Goal: Task Accomplishment & Management: Manage account settings

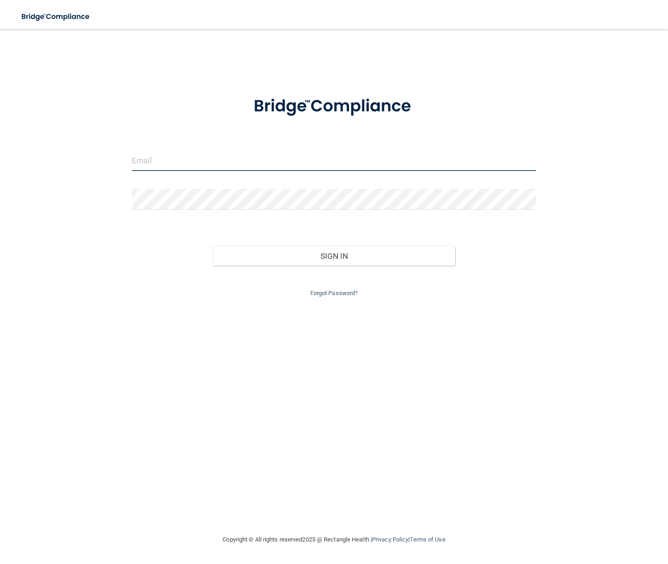
type input "marqueznancy52@gmail.com"
click at [212, 160] on input "marqueznancy52@gmail.com" at bounding box center [334, 160] width 404 height 21
drag, startPoint x: 233, startPoint y: 160, endPoint x: 119, endPoint y: 158, distance: 113.6
click at [120, 158] on div "marqueznancy52@gmail.com Invalid email/password. You don't have permission to a…" at bounding box center [333, 282] width 631 height 486
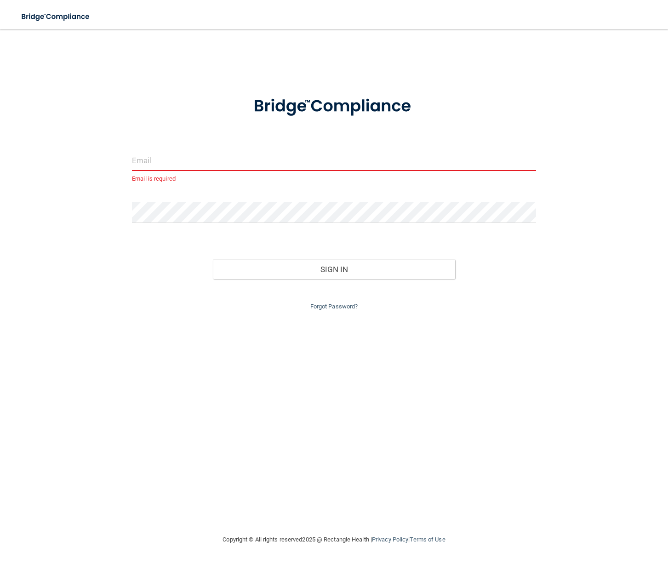
paste input "[EMAIL_ADDRESS][DOMAIN_NAME]"
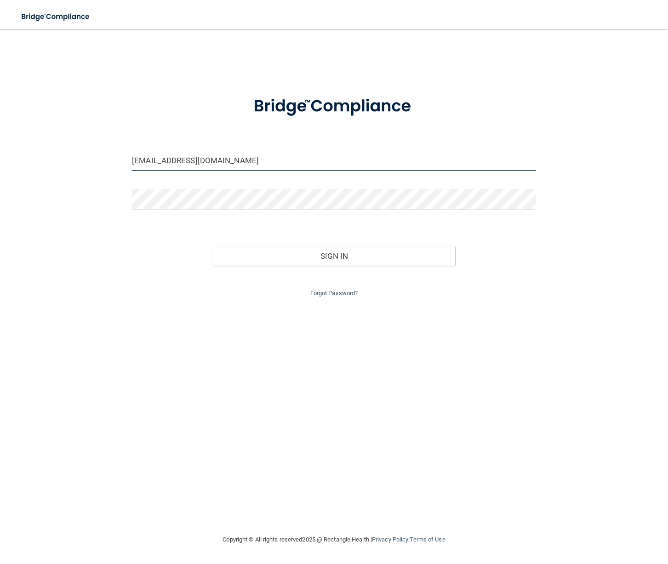
type input "[EMAIL_ADDRESS][DOMAIN_NAME]"
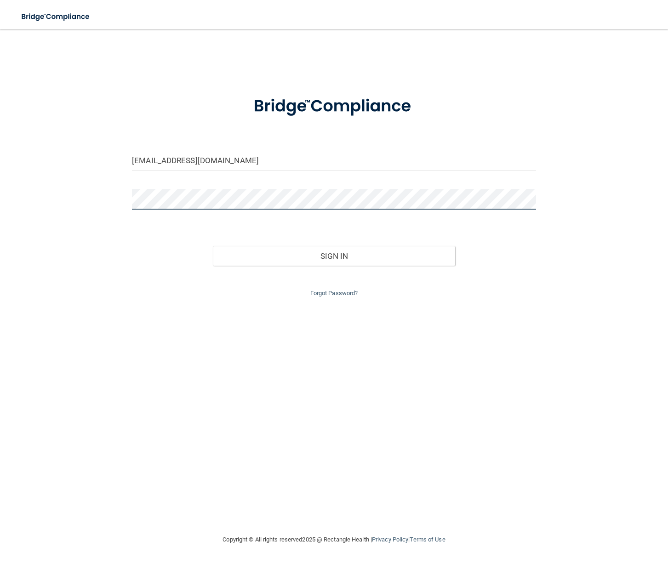
drag, startPoint x: 153, startPoint y: 165, endPoint x: 88, endPoint y: 201, distance: 73.7
click at [88, 201] on div "officemanager@thorntonkidsdentistry.com Invalid email/password. You don't have …" at bounding box center [333, 282] width 631 height 486
click at [213, 246] on button "Sign In" at bounding box center [334, 256] width 242 height 20
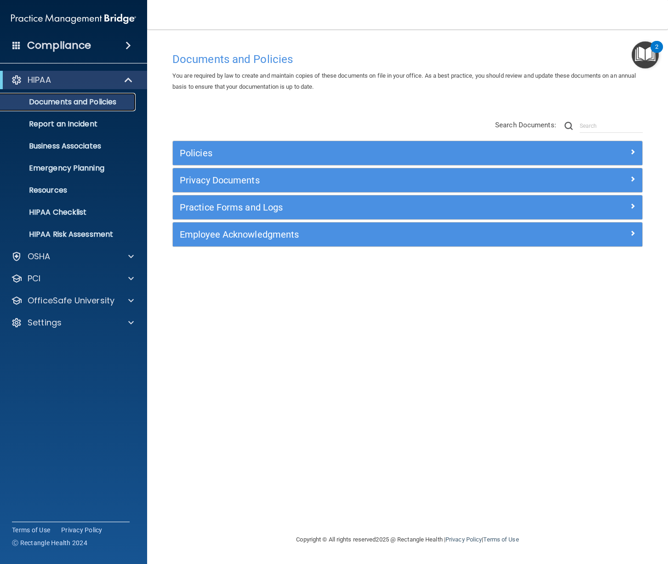
click at [93, 104] on p "Documents and Policies" at bounding box center [69, 101] width 126 height 9
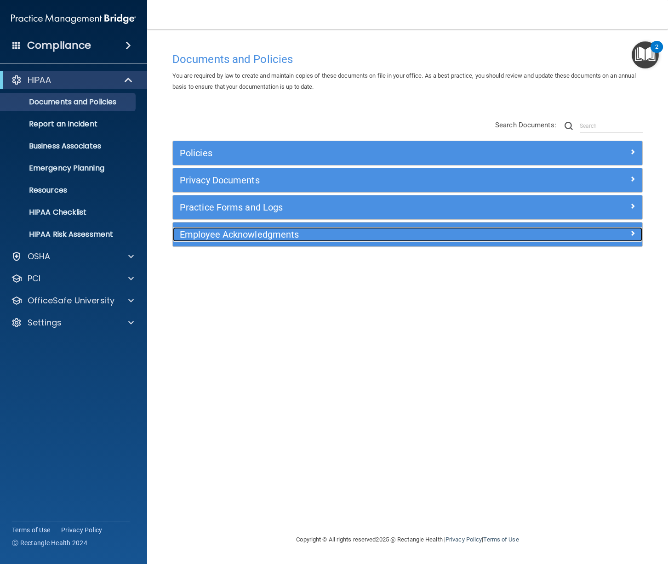
click at [638, 234] on div at bounding box center [583, 232] width 117 height 11
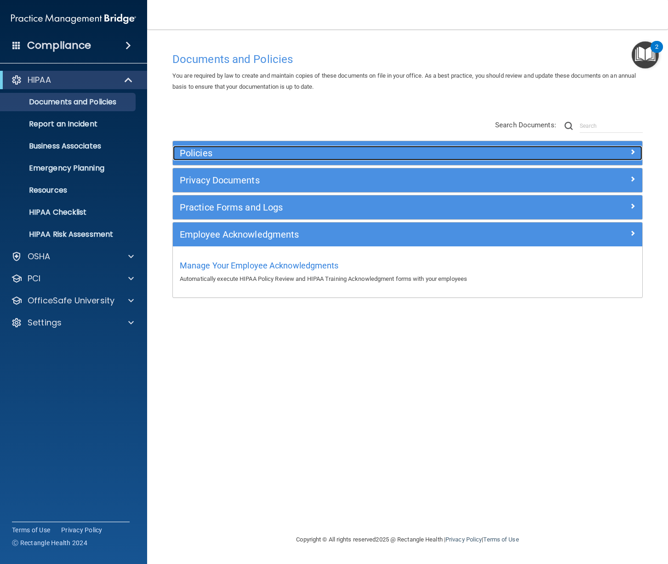
click at [269, 151] on h5 "Policies" at bounding box center [349, 153] width 338 height 10
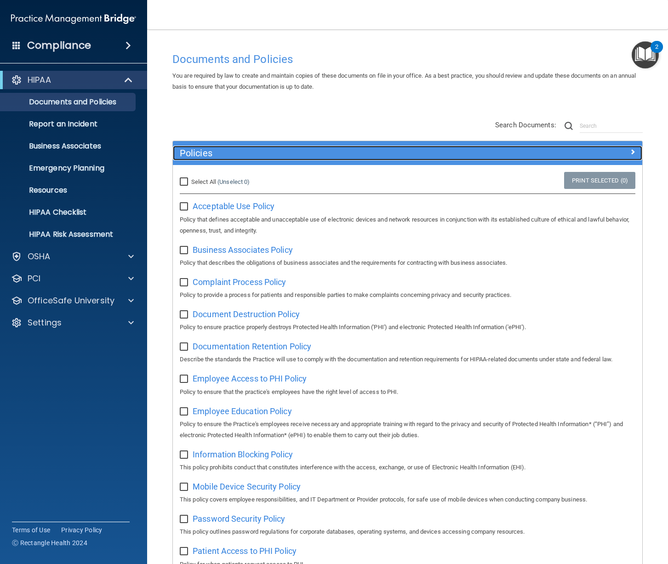
click at [269, 151] on h5 "Policies" at bounding box center [349, 153] width 338 height 10
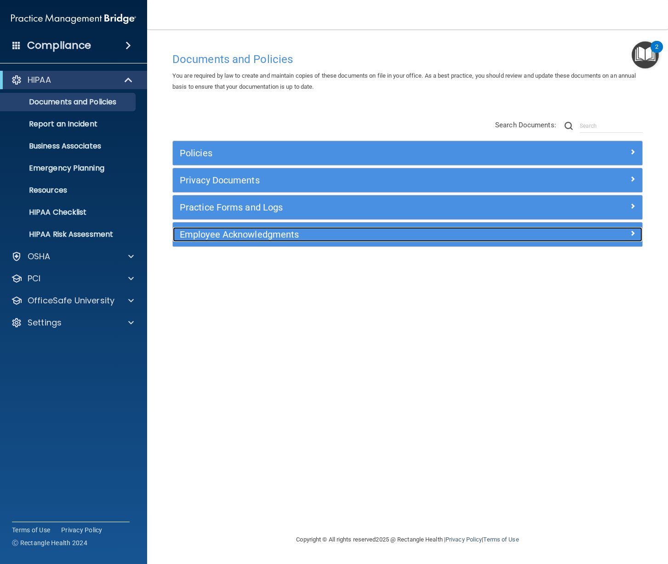
click at [230, 239] on h5 "Employee Acknowledgments" at bounding box center [349, 234] width 338 height 10
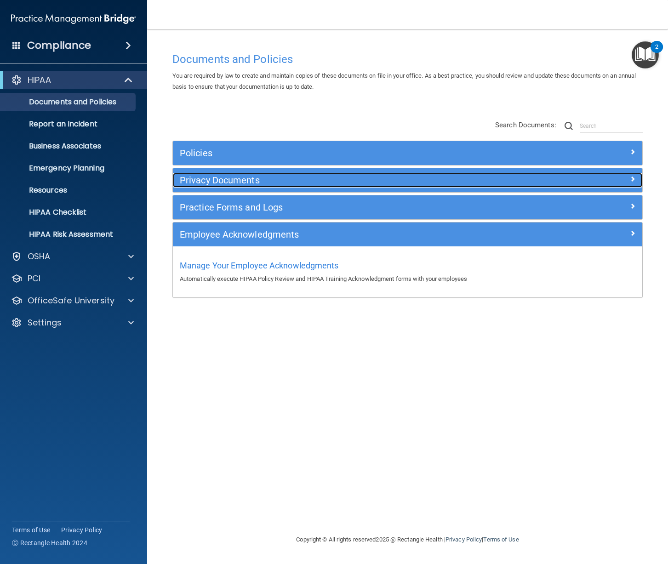
click at [230, 177] on h5 "Privacy Documents" at bounding box center [349, 180] width 338 height 10
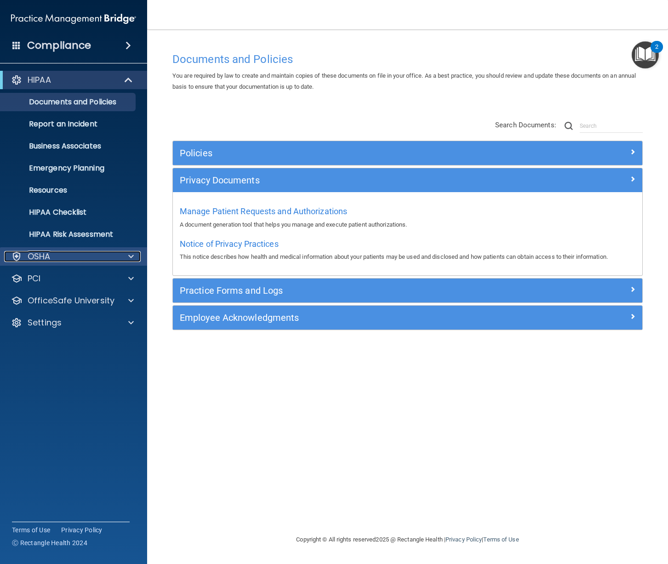
click at [45, 257] on p "OSHA" at bounding box center [39, 256] width 23 height 11
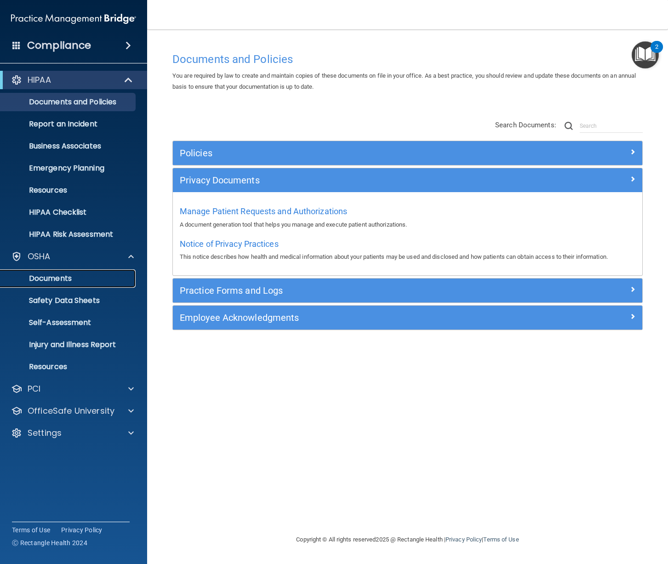
click at [49, 282] on p "Documents" at bounding box center [69, 278] width 126 height 9
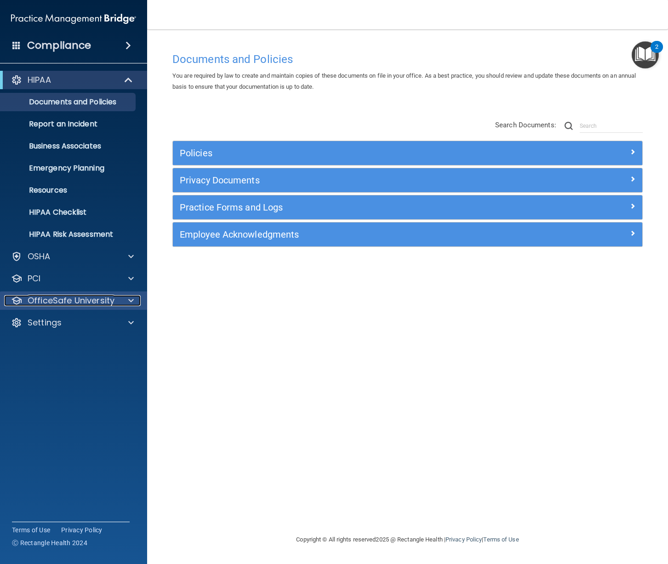
click at [72, 302] on p "OfficeSafe University" at bounding box center [71, 300] width 87 height 11
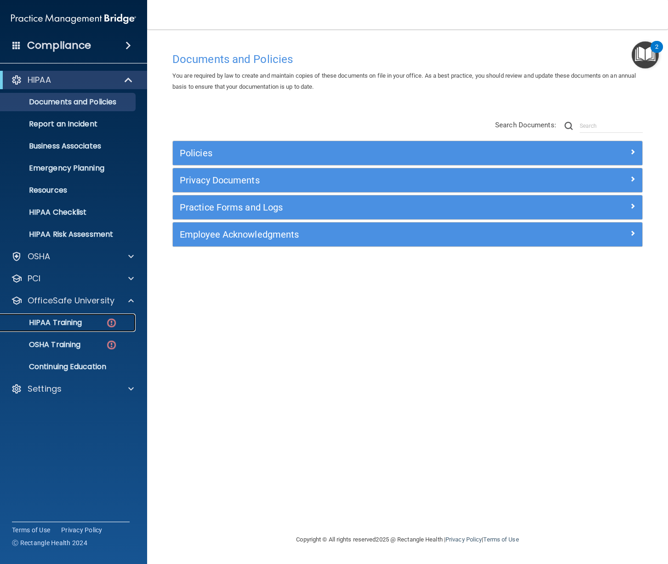
click at [67, 319] on p "HIPAA Training" at bounding box center [44, 322] width 76 height 9
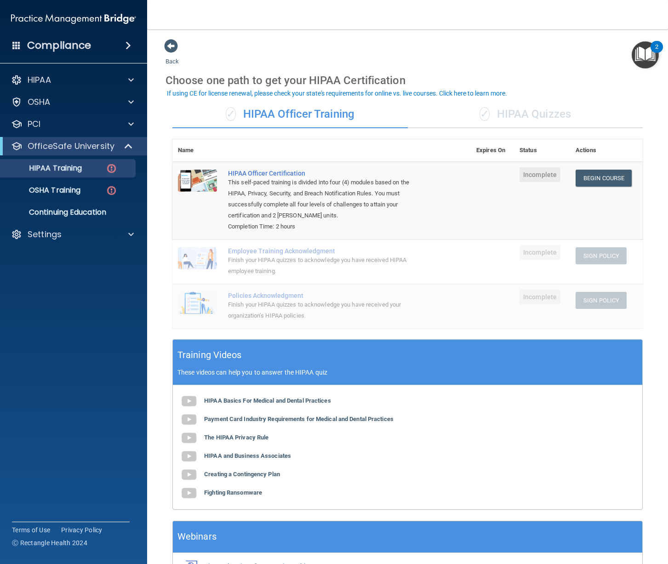
click at [39, 46] on h4 "Compliance" at bounding box center [59, 45] width 64 height 13
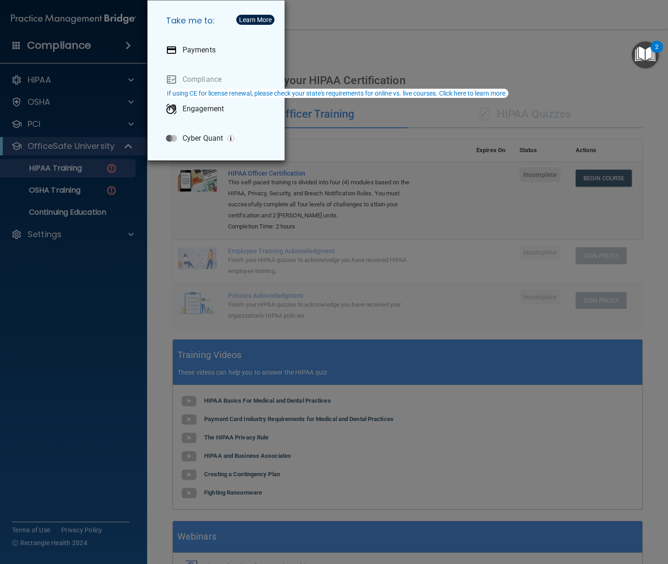
click at [59, 45] on div "Take me to: Payments Compliance Engagement Cyber Quant" at bounding box center [334, 282] width 668 height 564
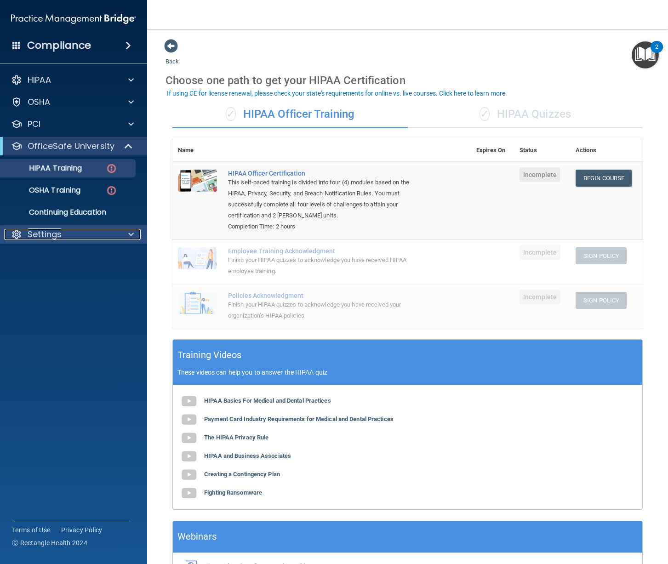
click at [41, 237] on p "Settings" at bounding box center [45, 234] width 34 height 11
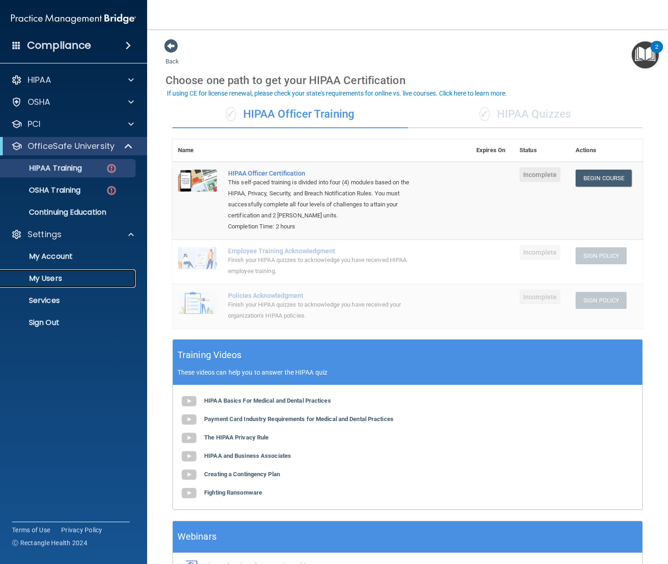
click at [48, 278] on p "My Users" at bounding box center [69, 278] width 126 height 9
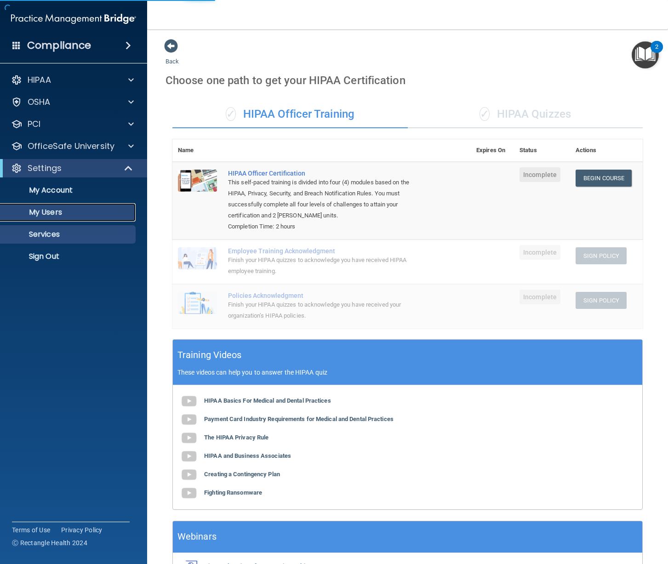
select select "20"
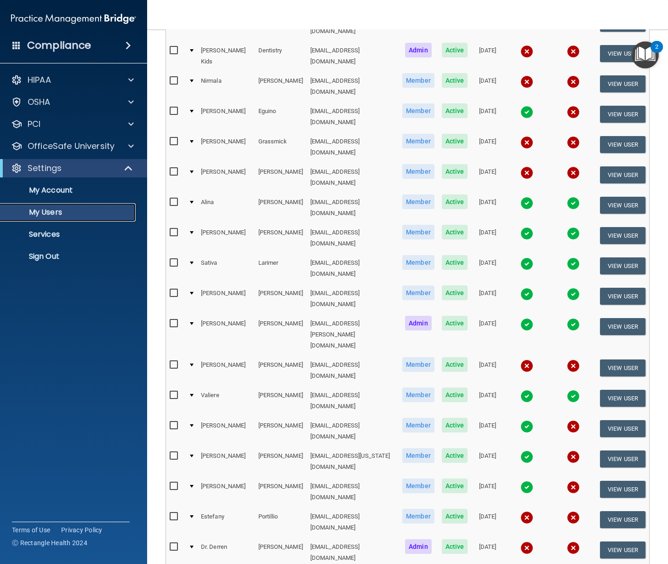
scroll to position [154, 0]
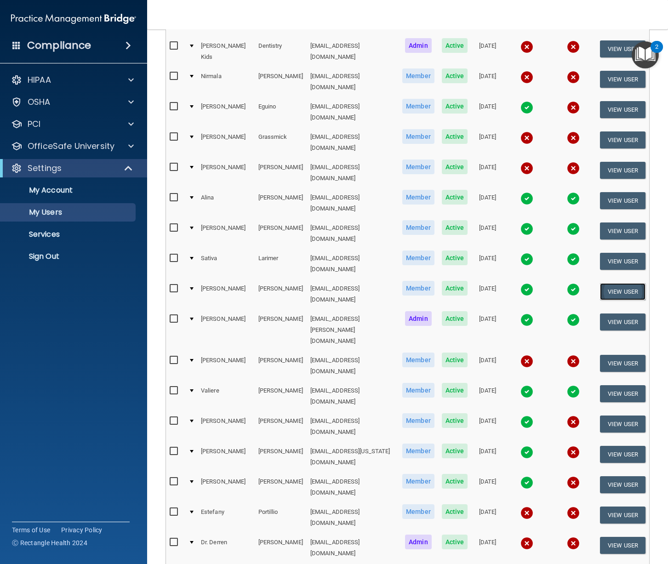
click at [629, 283] on button "View User" at bounding box center [623, 291] width 46 height 17
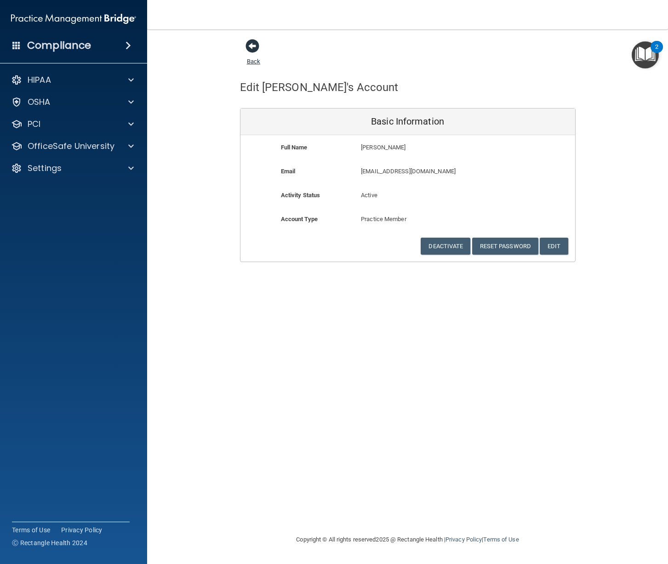
click at [247, 45] on span at bounding box center [252, 46] width 14 height 14
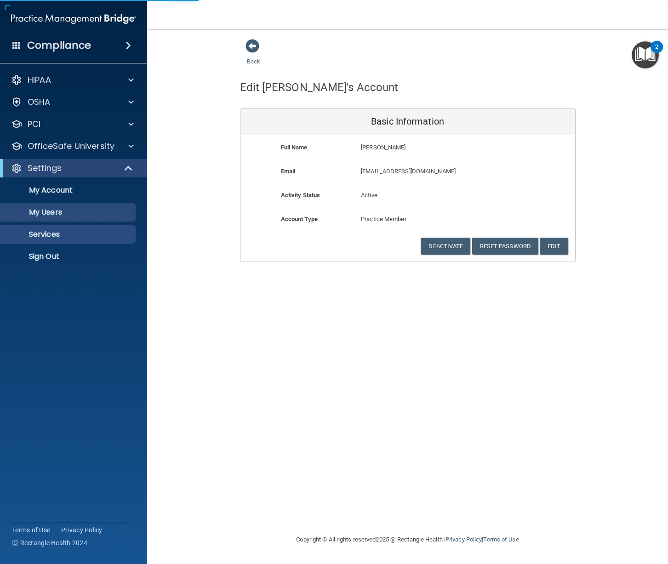
select select "20"
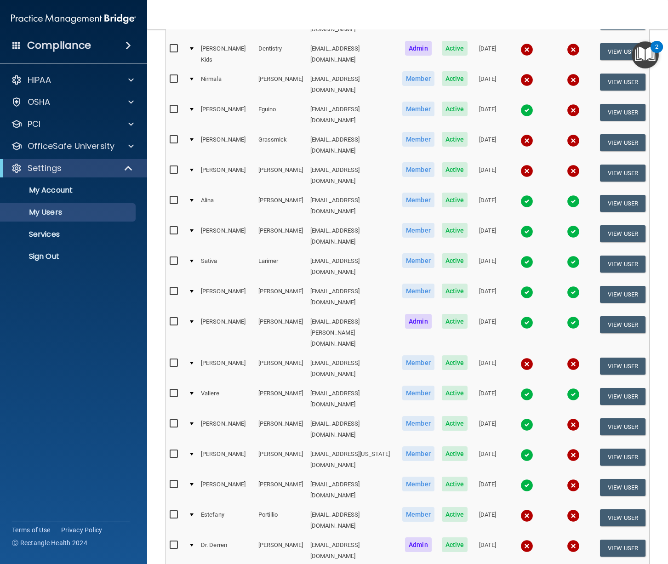
scroll to position [221, 0]
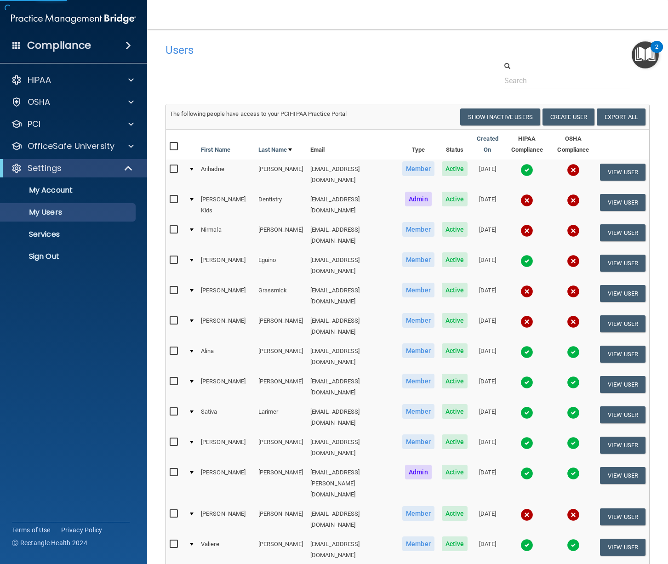
select select "20"
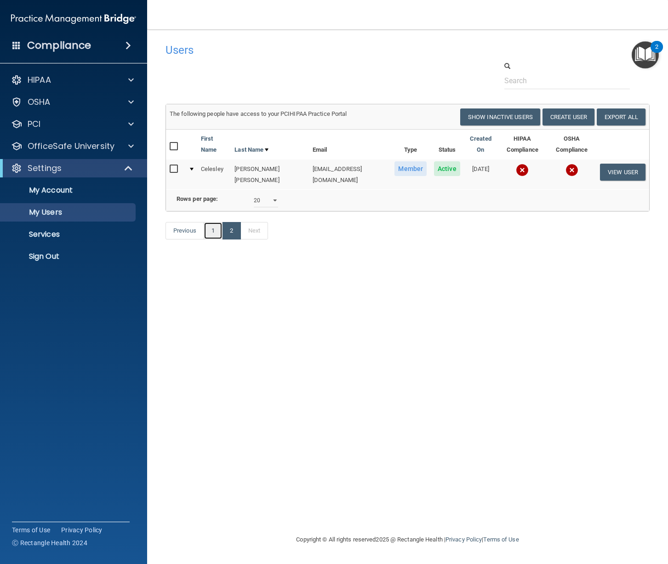
click at [208, 240] on link "1" at bounding box center [213, 230] width 19 height 17
select select "20"
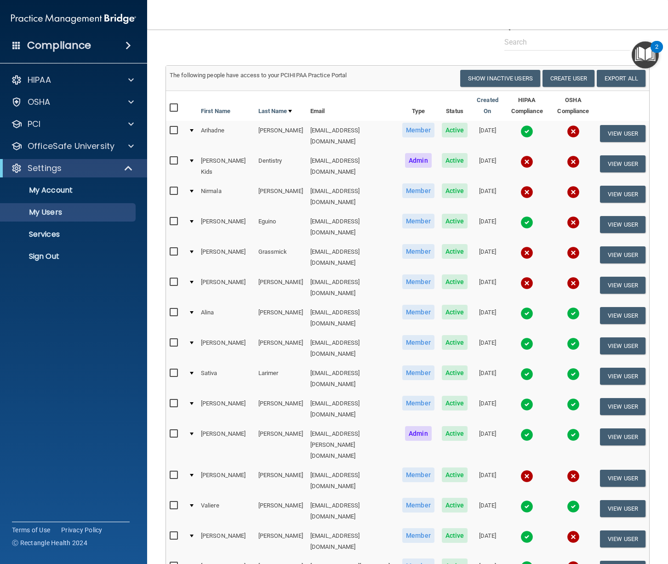
scroll to position [221, 0]
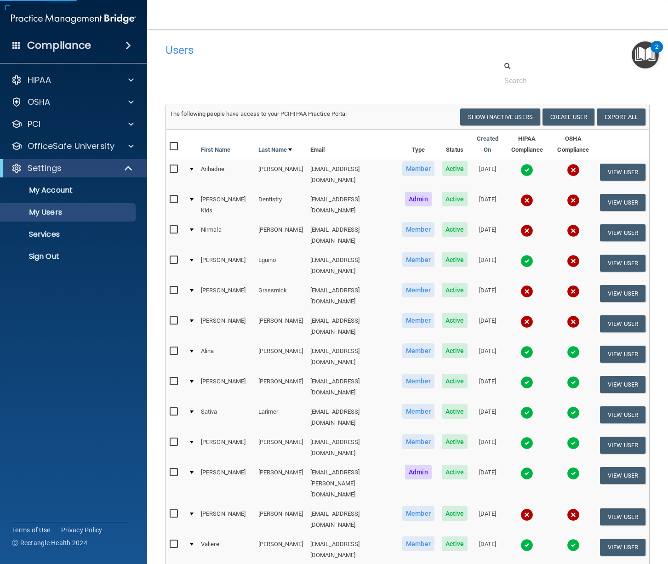
select select "20"
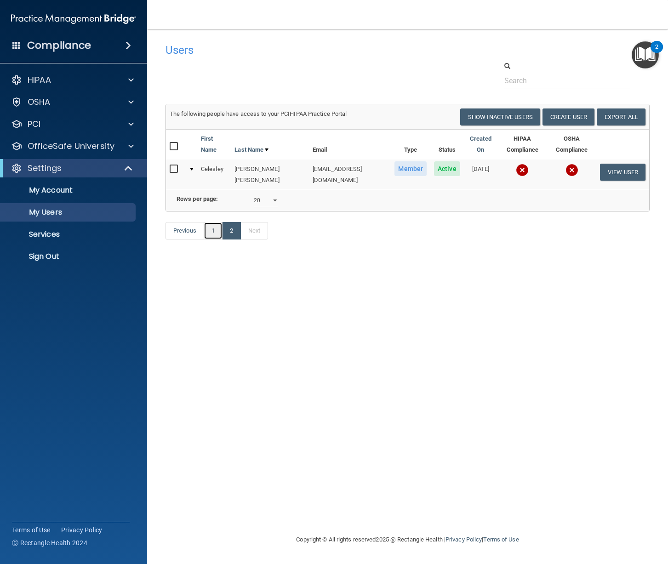
click at [212, 240] on link "1" at bounding box center [213, 230] width 19 height 17
select select "20"
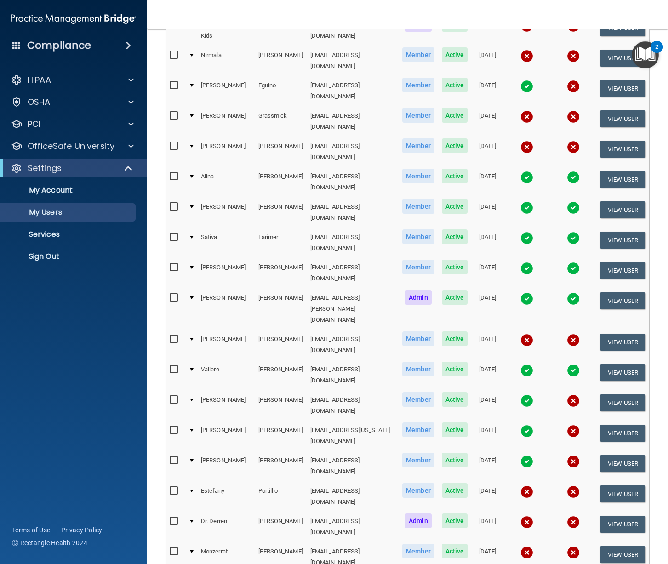
scroll to position [221, 0]
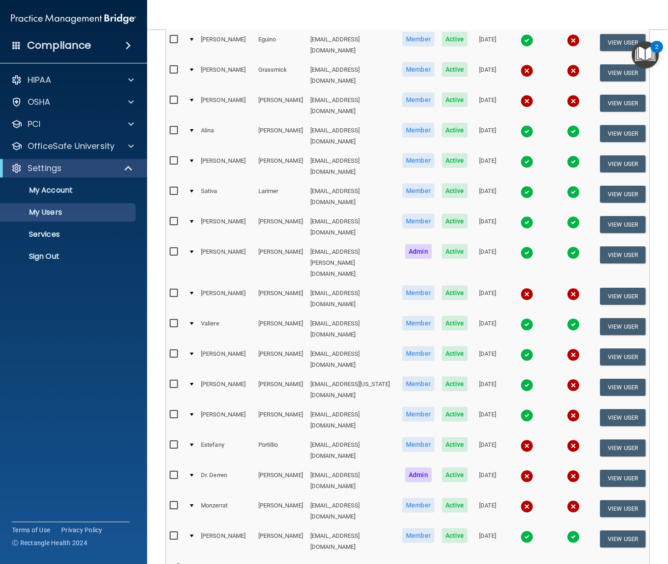
select select "20"
